Goal: Task Accomplishment & Management: Manage account settings

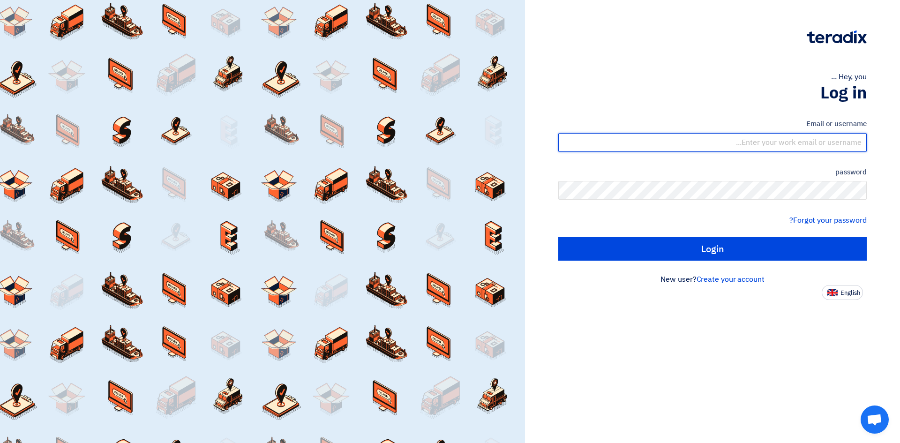
click at [808, 136] on input "text" at bounding box center [712, 142] width 308 height 19
type input "[EMAIL_ADDRESS][DOMAIN_NAME]"
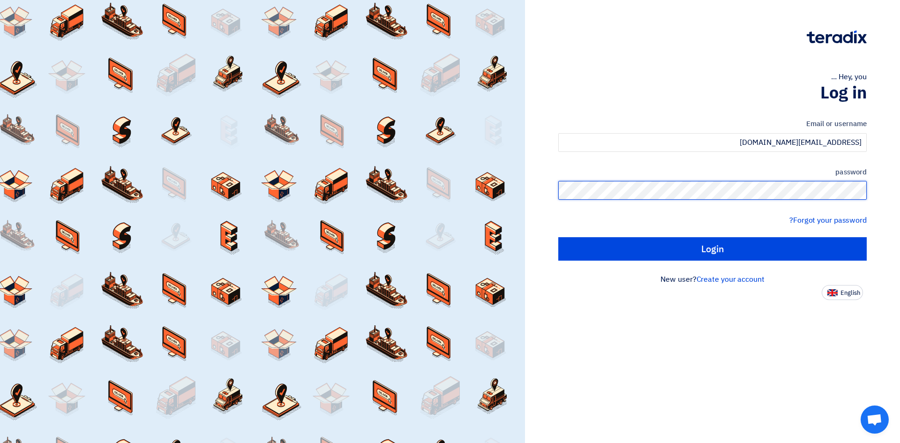
click at [558, 237] on input "Login" at bounding box center [712, 248] width 308 height 23
type input "Sign in"
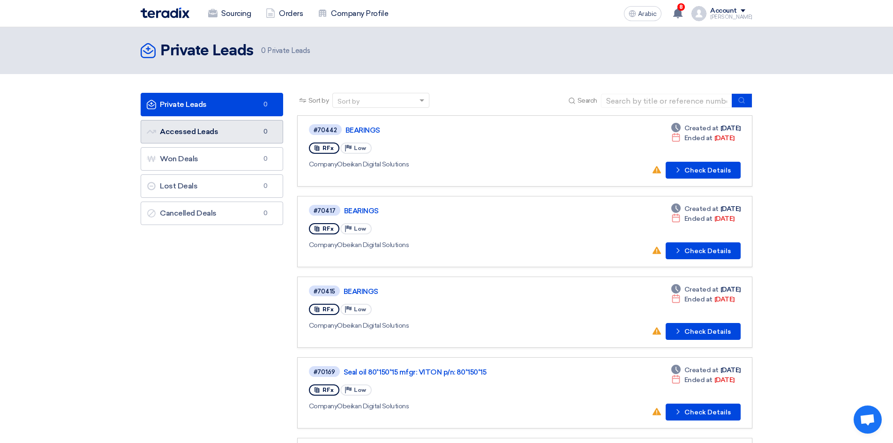
click at [192, 136] on link "Accessed Leads Accessed Leads 0" at bounding box center [212, 131] width 142 height 23
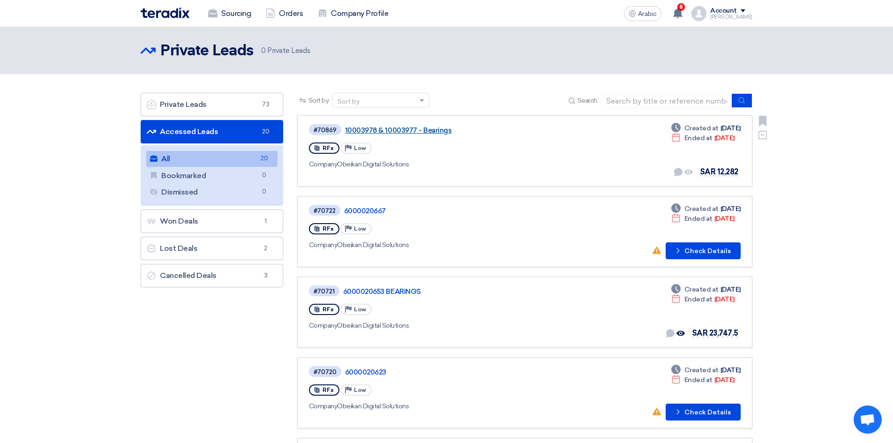
click at [373, 127] on font "10003978 & 10003977 - Bearings" at bounding box center [398, 130] width 107 height 8
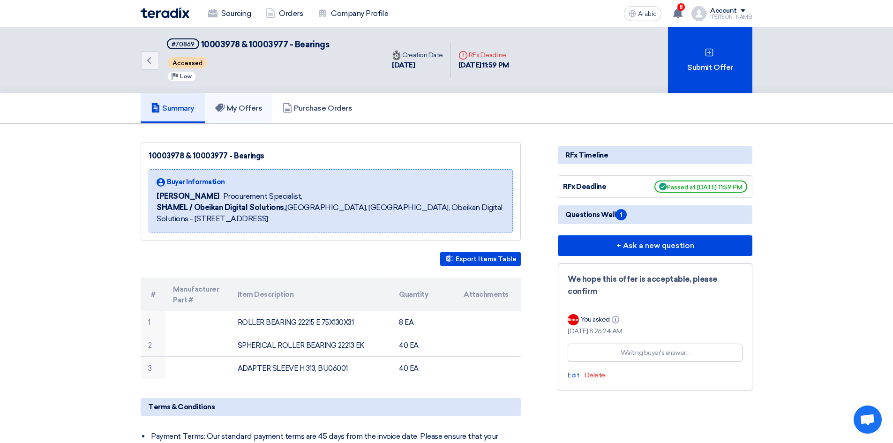
click at [259, 112] on font "My Offers" at bounding box center [244, 108] width 36 height 9
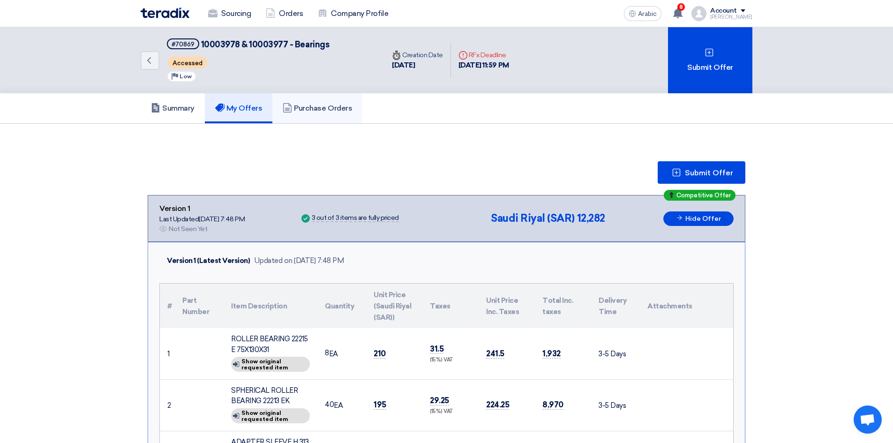
click at [334, 103] on link "Purchase Orders" at bounding box center [317, 108] width 90 height 30
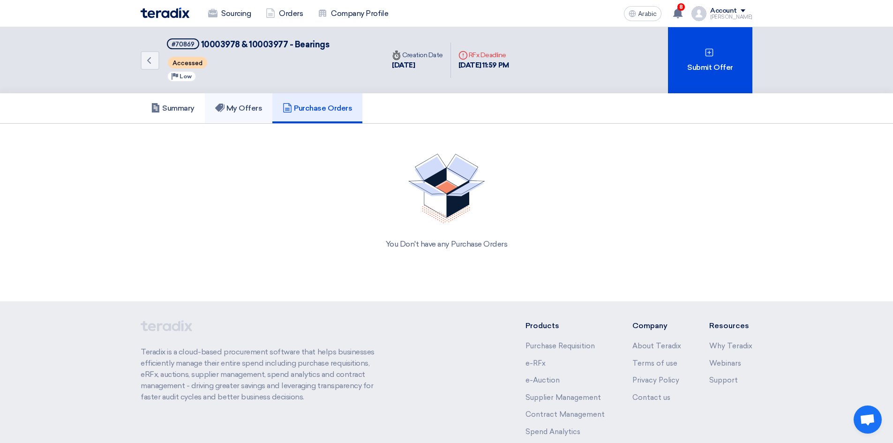
click at [251, 111] on font "My Offers" at bounding box center [244, 108] width 36 height 9
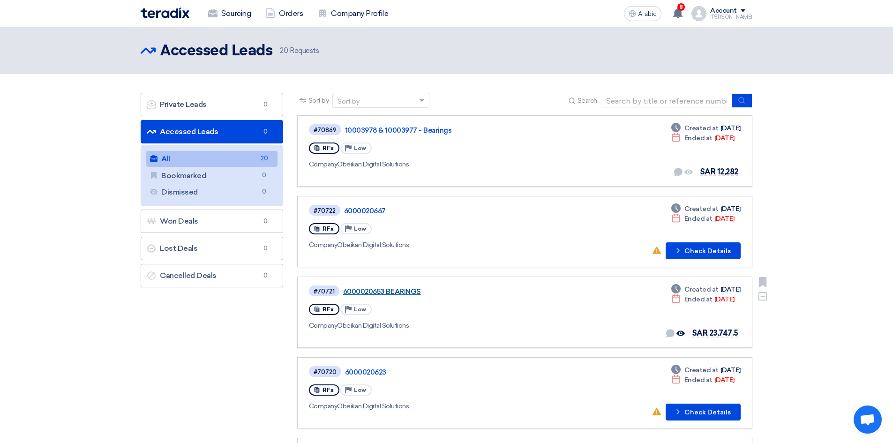
click at [401, 290] on font "6000020653 BEARINGS" at bounding box center [382, 291] width 78 height 8
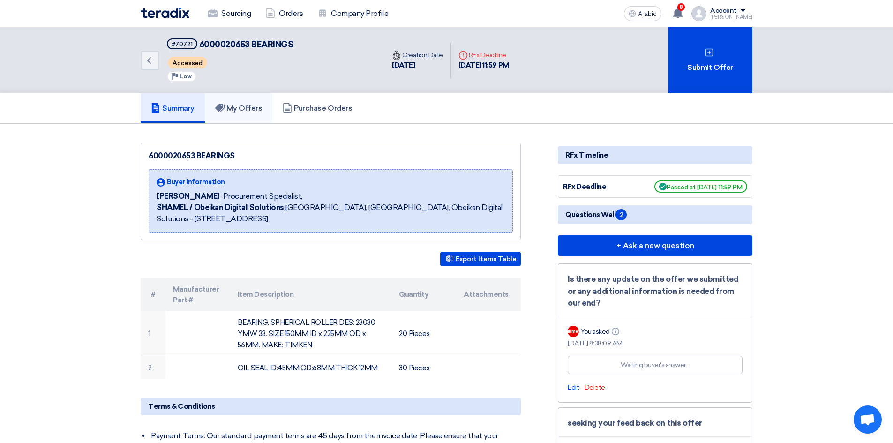
click at [249, 107] on font "My Offers" at bounding box center [244, 108] width 36 height 9
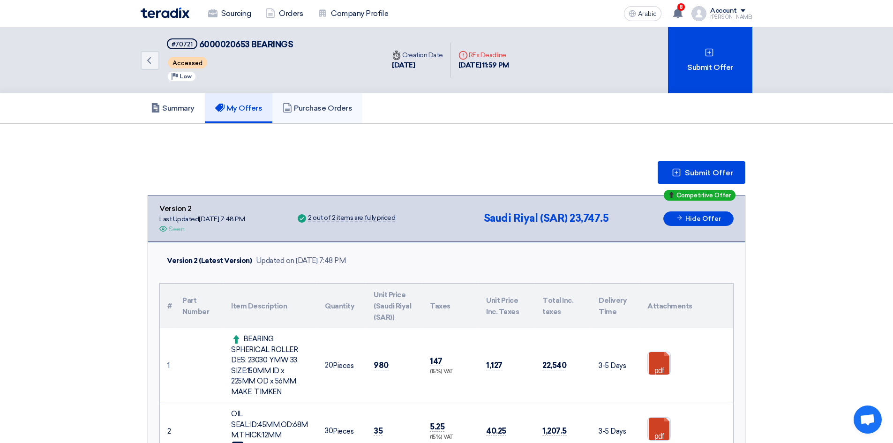
click at [319, 111] on font "Purchase Orders" at bounding box center [323, 108] width 58 height 9
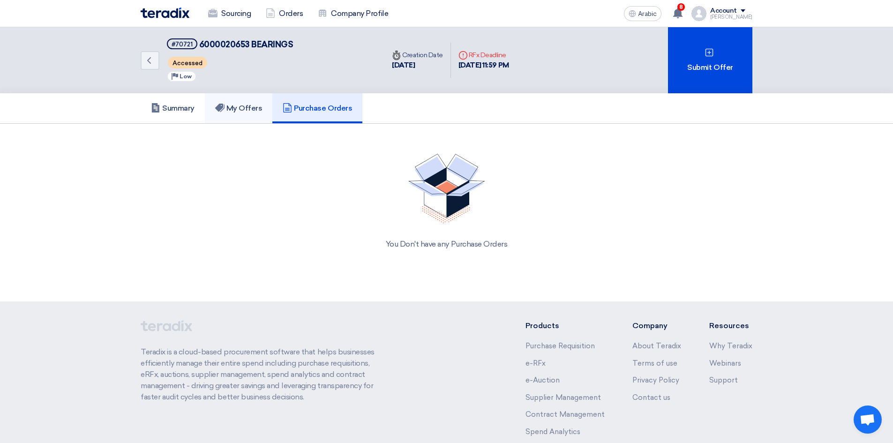
click at [242, 107] on font "My Offers" at bounding box center [244, 108] width 36 height 9
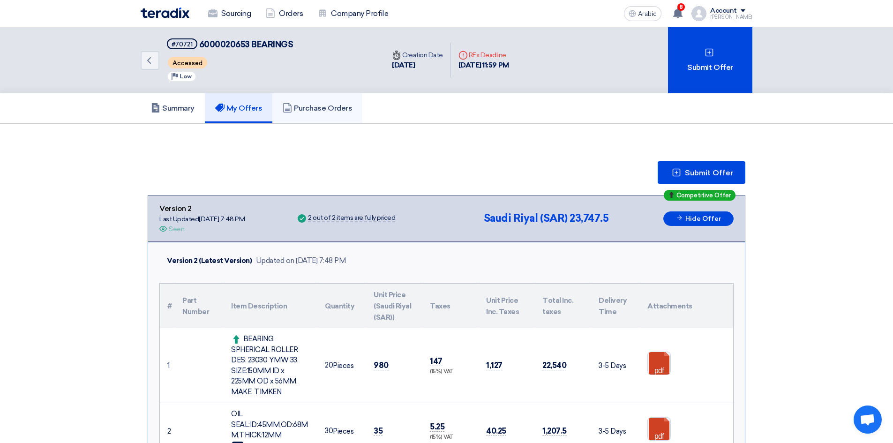
click at [341, 112] on font "Purchase Orders" at bounding box center [323, 108] width 58 height 9
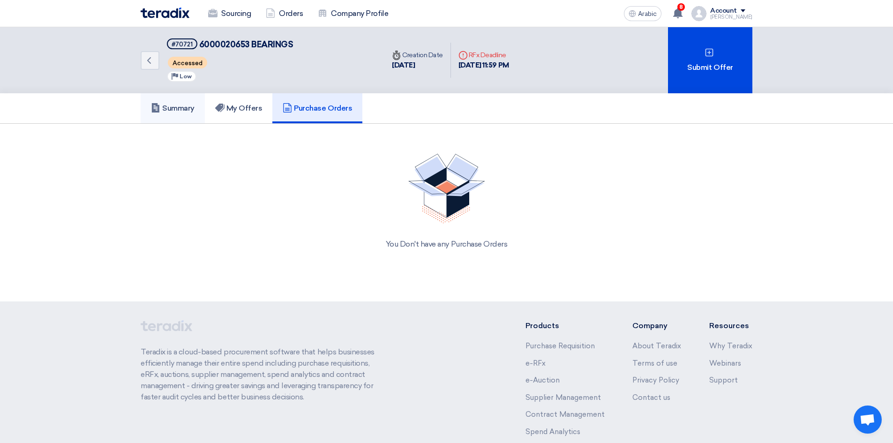
click at [192, 111] on font "Summary" at bounding box center [178, 108] width 32 height 9
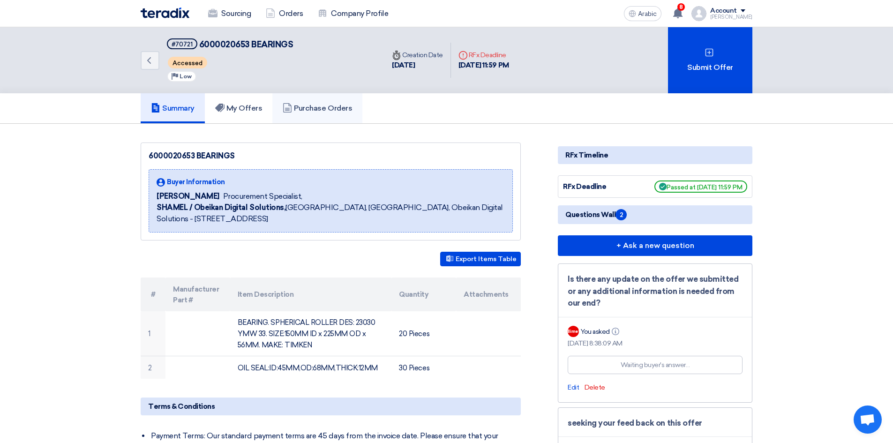
click at [306, 107] on font "Purchase Orders" at bounding box center [323, 108] width 58 height 9
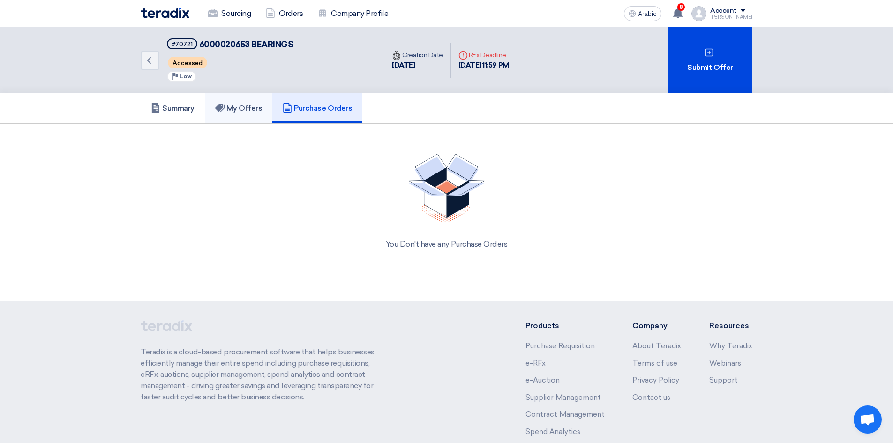
click at [240, 109] on font "My Offers" at bounding box center [244, 108] width 36 height 9
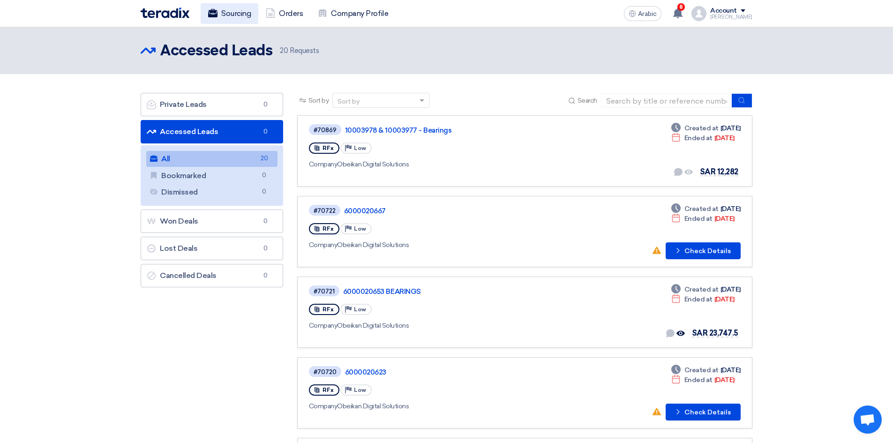
click at [225, 9] on font "Sourcing" at bounding box center [236, 13] width 30 height 9
